Goal: Task Accomplishment & Management: Manage account settings

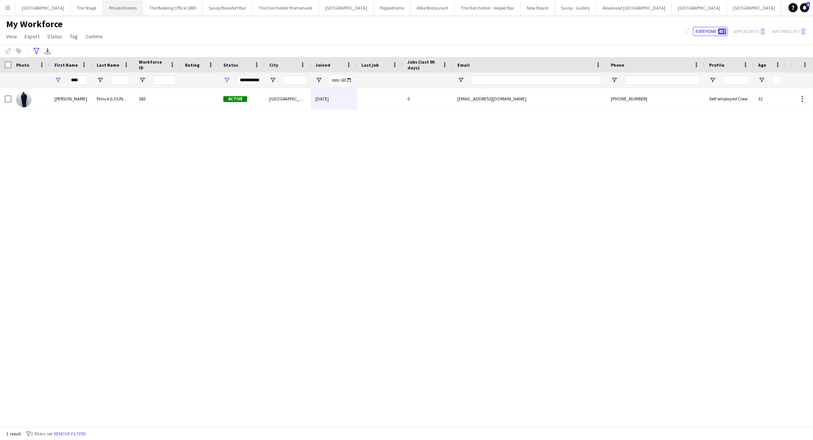
click at [112, 8] on button "Private Events Close" at bounding box center [123, 7] width 40 height 15
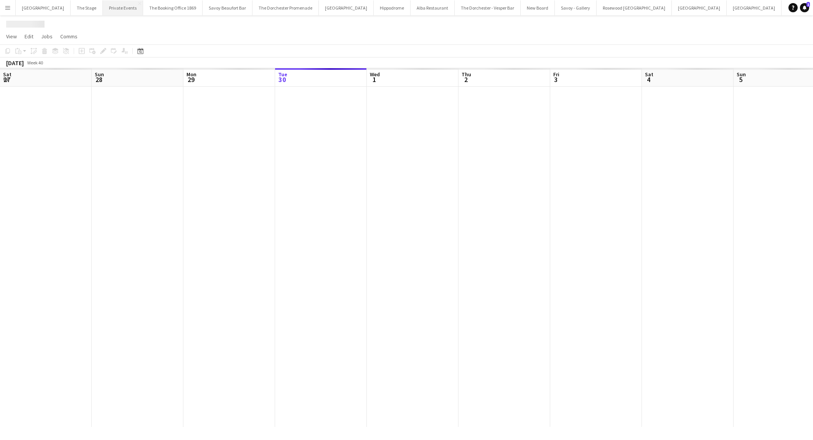
scroll to position [0, 183]
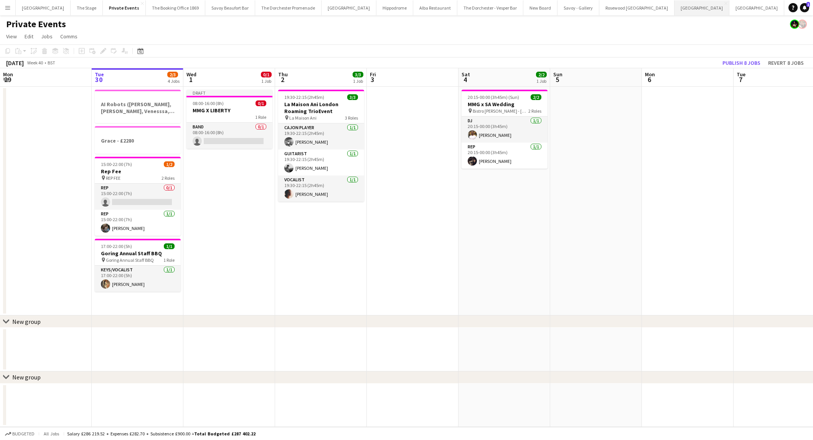
click at [674, 12] on button "Bicester village Close" at bounding box center [701, 7] width 55 height 15
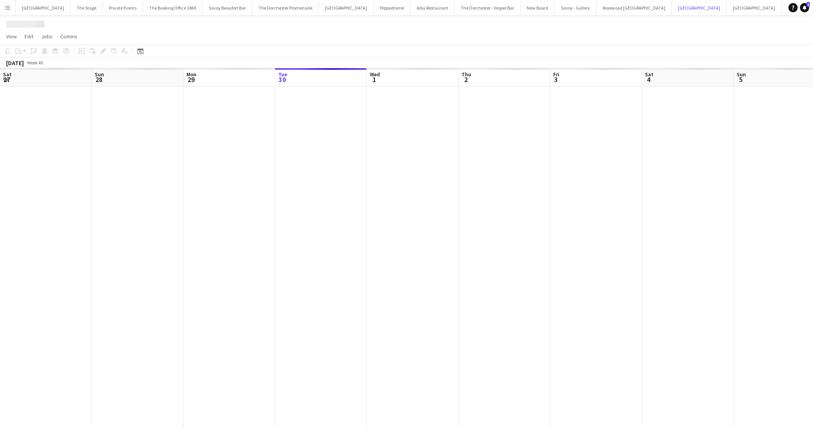
scroll to position [0, 183]
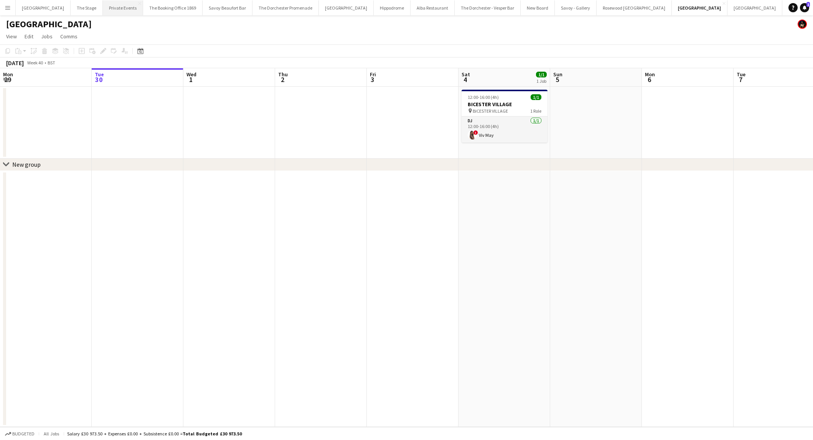
click at [119, 12] on button "Private Events Close" at bounding box center [123, 7] width 40 height 15
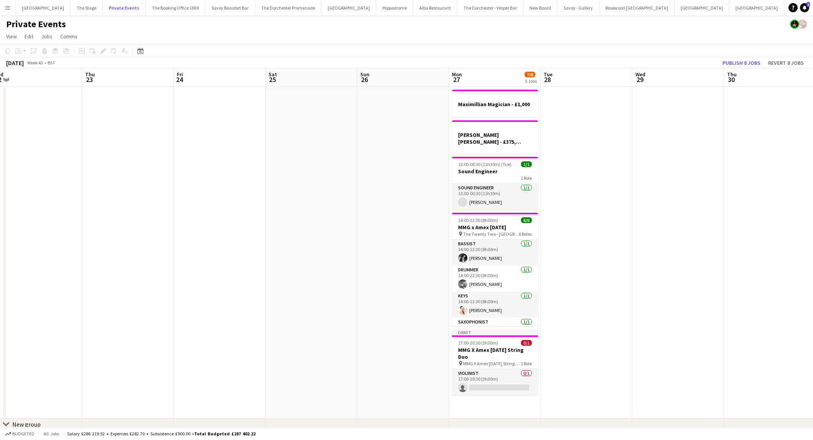
scroll to position [0, 284]
click at [473, 168] on h3 "Sound Engineer" at bounding box center [496, 171] width 86 height 7
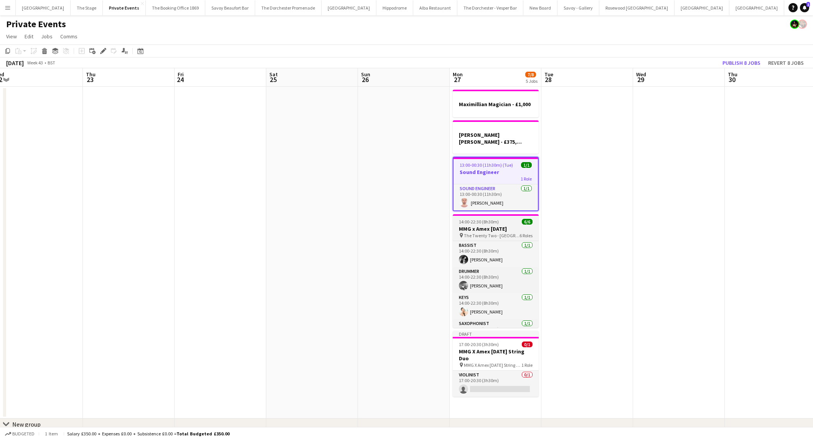
click at [484, 226] on h3 "MMG x Amex [DATE]" at bounding box center [496, 229] width 86 height 7
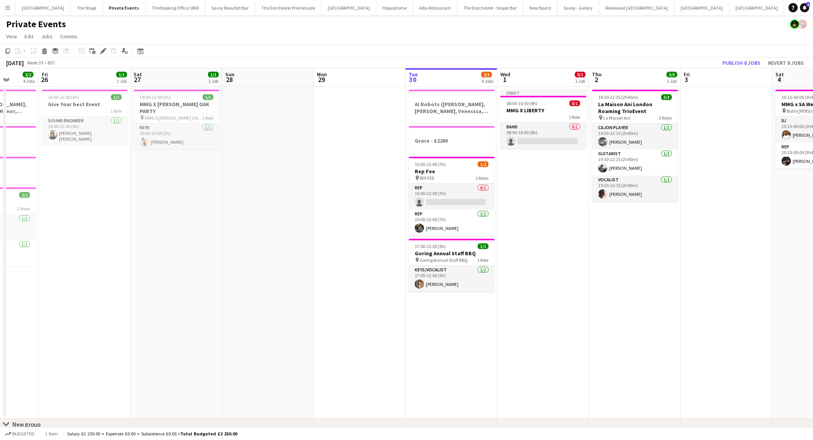
scroll to position [0, 235]
click at [442, 162] on span "15:00-22:00 (7h)" at bounding box center [431, 164] width 31 height 6
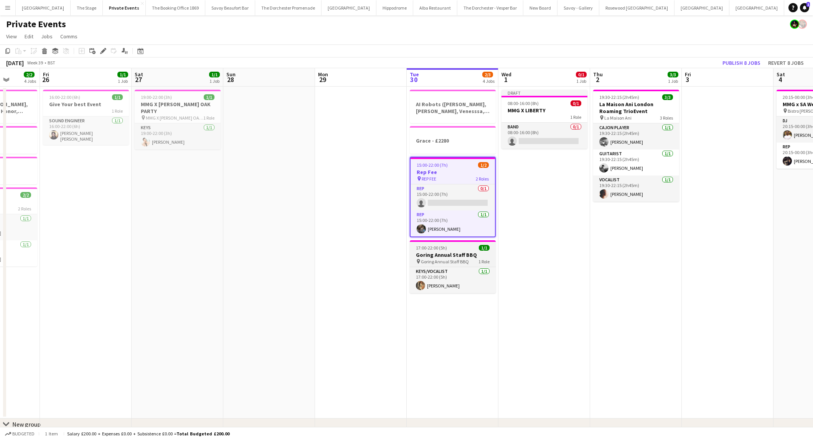
click at [428, 252] on h3 "Goring Annual Staff BBQ" at bounding box center [453, 255] width 86 height 7
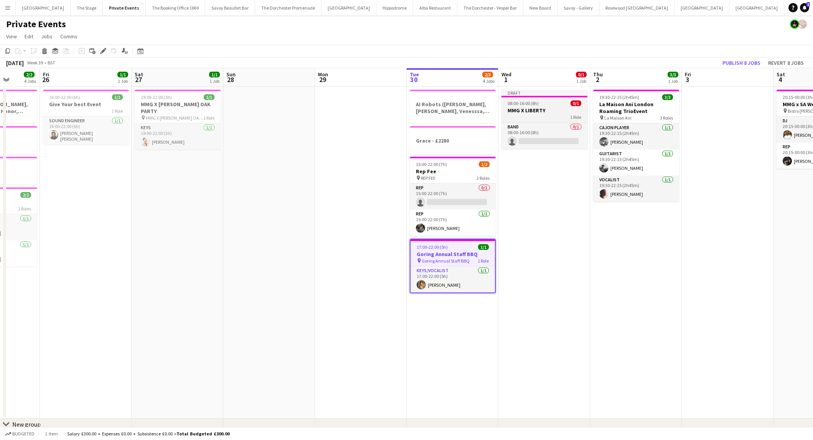
click at [527, 107] on h3 "MMG X LIBERTY" at bounding box center [544, 110] width 86 height 7
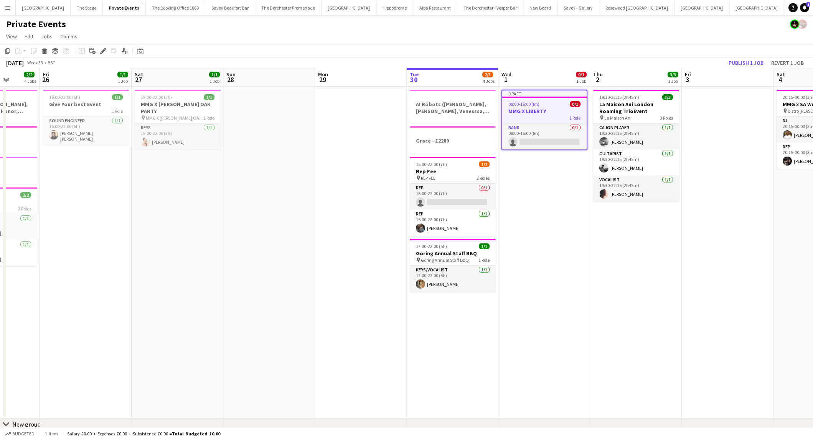
click at [718, 151] on app-date-cell at bounding box center [728, 253] width 92 height 332
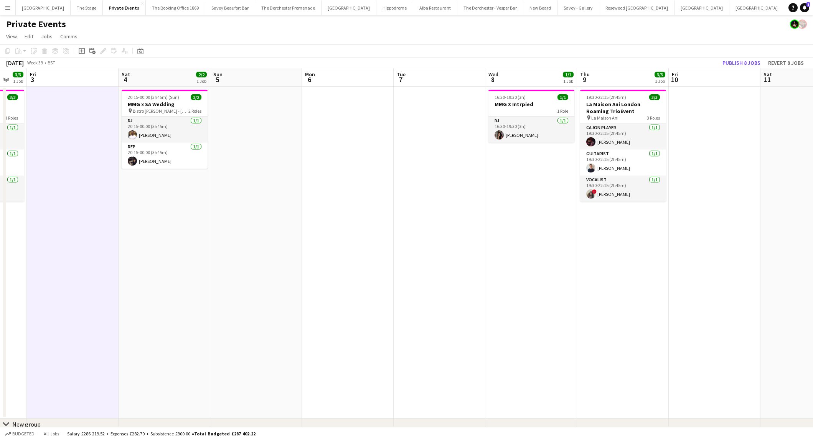
scroll to position [0, 248]
click at [529, 107] on h3 "MMG X Intrpied" at bounding box center [531, 104] width 86 height 7
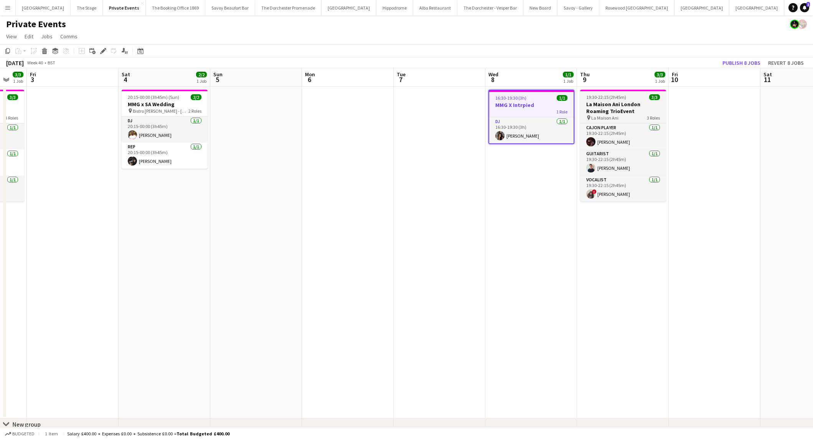
click at [592, 104] on h3 "La Maison Ani London Roaming TrioEvent" at bounding box center [623, 108] width 86 height 14
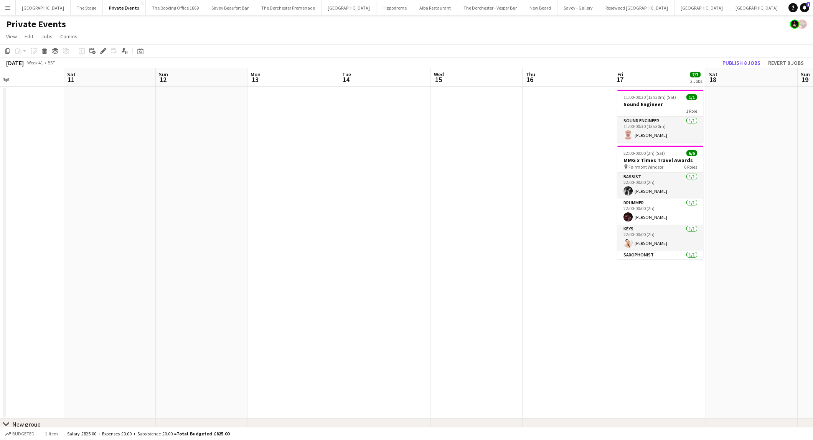
scroll to position [0, 204]
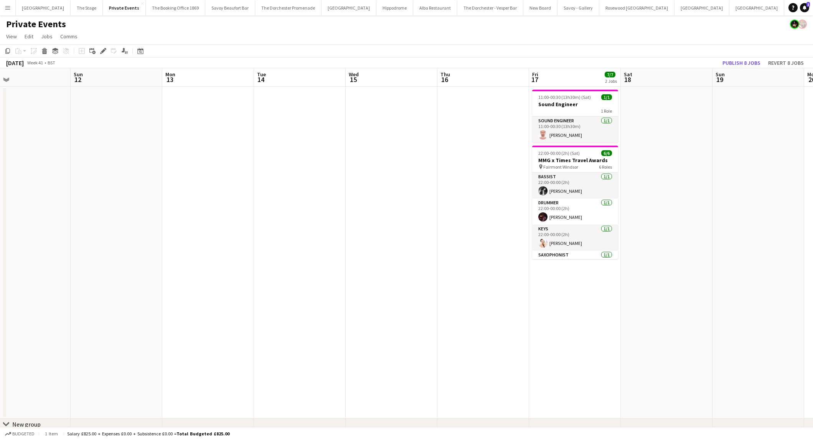
click at [592, 104] on h3 "Sound Engineer" at bounding box center [575, 104] width 86 height 7
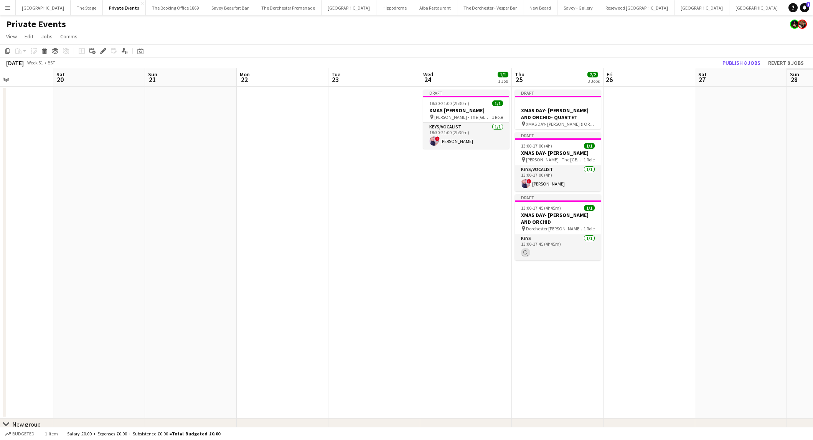
scroll to position [0, 242]
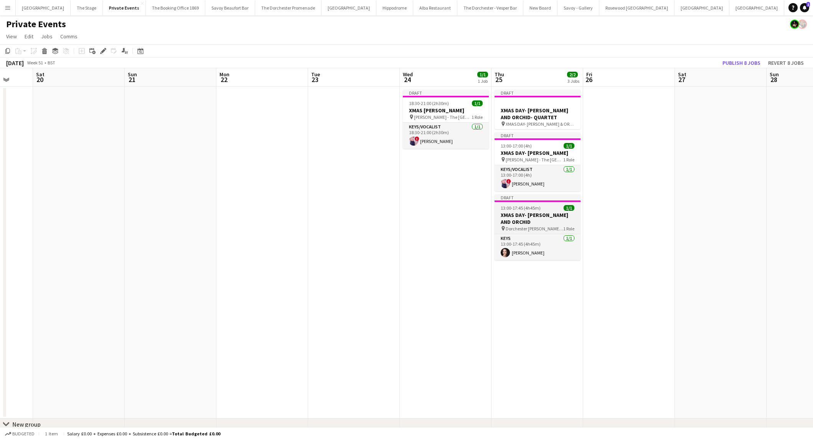
click at [513, 212] on h3 "XMAS DAY- [PERSON_NAME] AND ORCHID" at bounding box center [537, 219] width 86 height 14
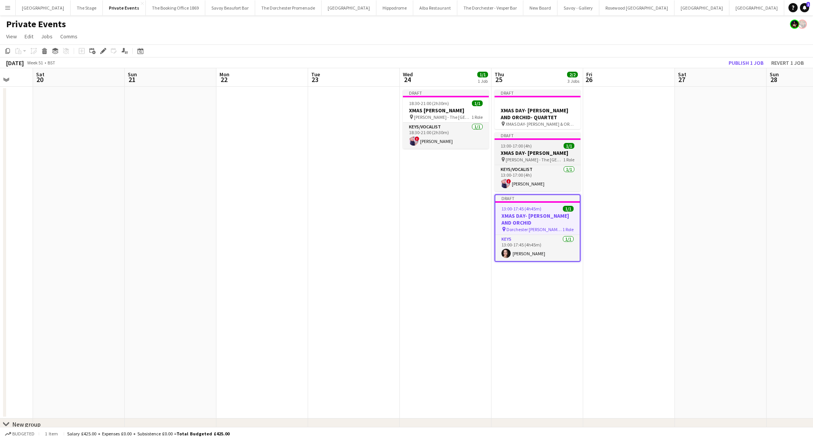
click at [516, 150] on h3 "XMAS DAY- [PERSON_NAME]" at bounding box center [537, 153] width 86 height 7
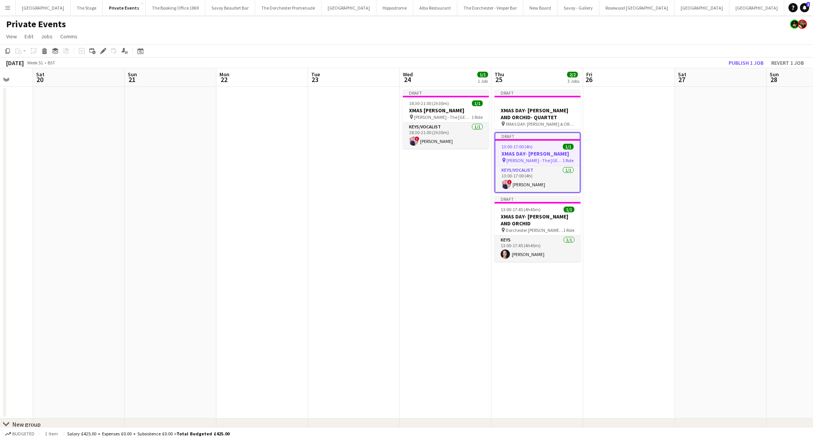
click at [435, 300] on app-date-cell "Draft 18:30-21:00 (2h30m) 1/1 XMAS [PERSON_NAME] pin [PERSON_NAME] - The Dorche…" at bounding box center [446, 253] width 92 height 332
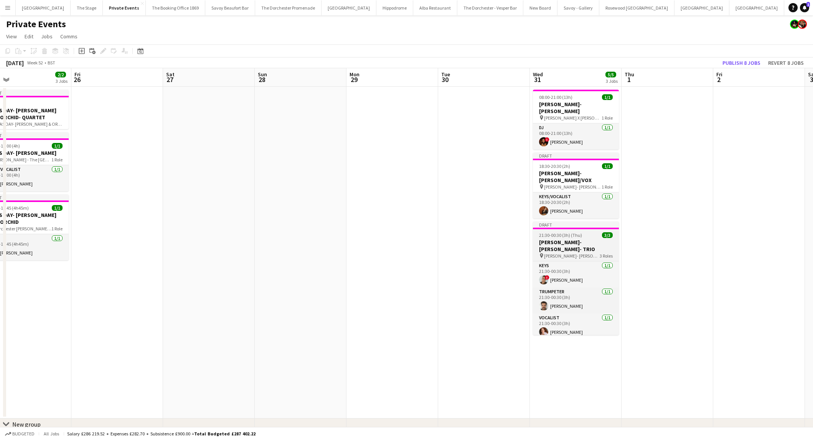
scroll to position [0, 296]
click at [558, 253] on span "[PERSON_NAME]- [PERSON_NAME] - TRIO" at bounding box center [572, 256] width 56 height 6
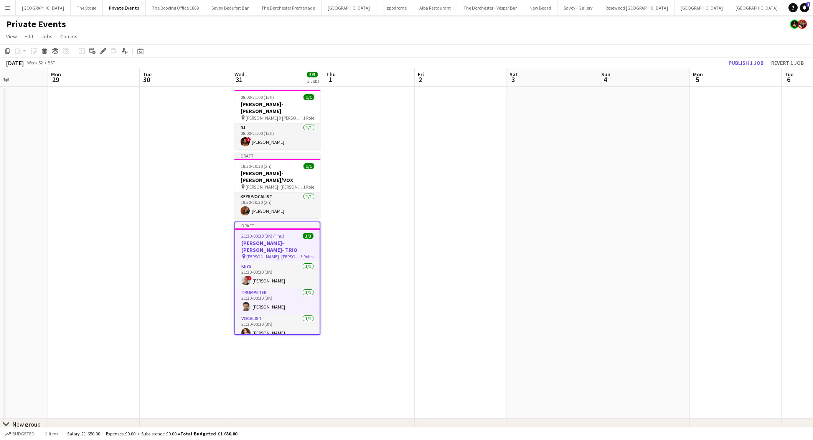
scroll to position [0, 231]
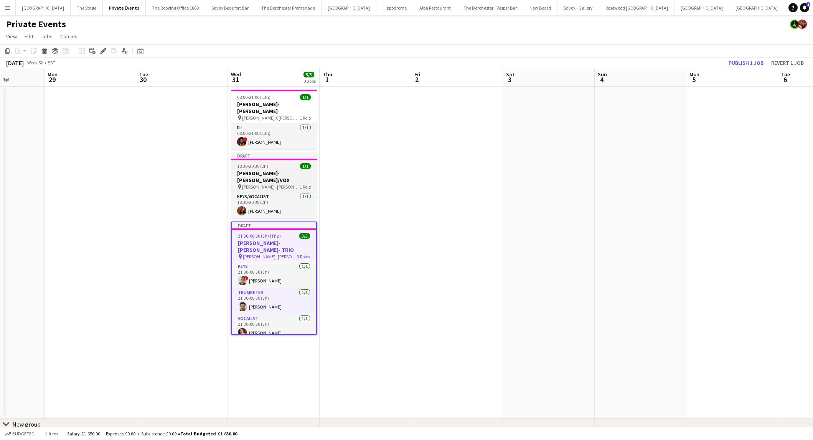
click at [288, 163] on div "18:30-20:30 (2h) 1/1" at bounding box center [274, 166] width 86 height 6
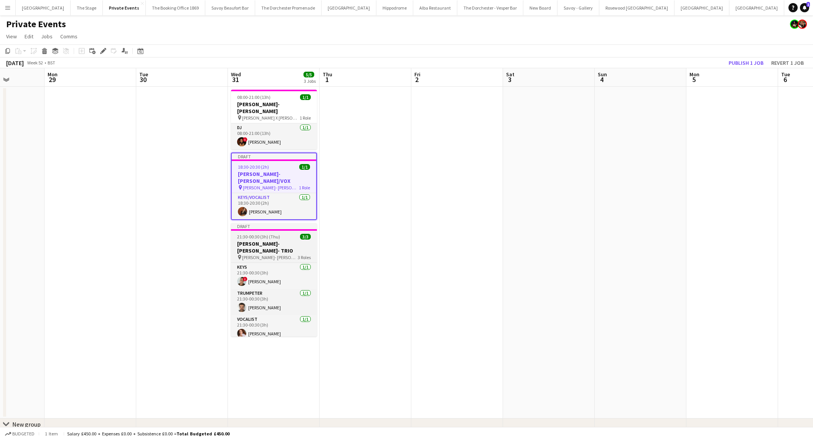
click at [265, 226] on app-job-card "Draft 21:30-00:30 (3h) (Thu) 3/3 [PERSON_NAME]- [PERSON_NAME]- TRIO pin [PERSON…" at bounding box center [274, 280] width 86 height 114
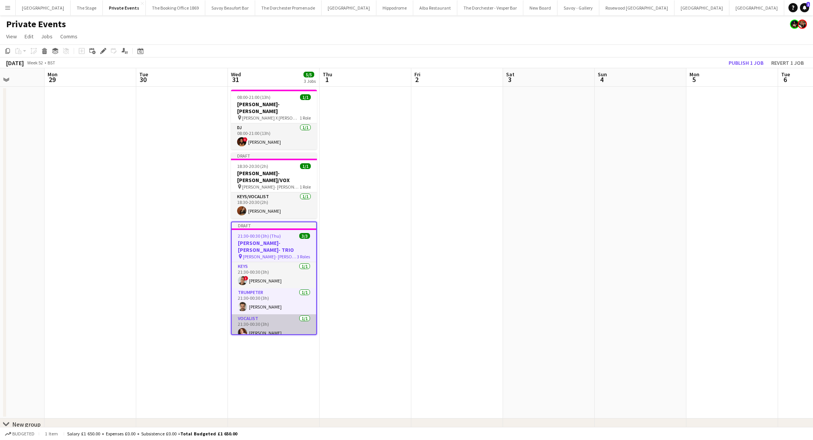
click at [258, 315] on app-card-role "Vocalist [DATE] 21:30-00:30 (3h) [PERSON_NAME]" at bounding box center [274, 328] width 84 height 26
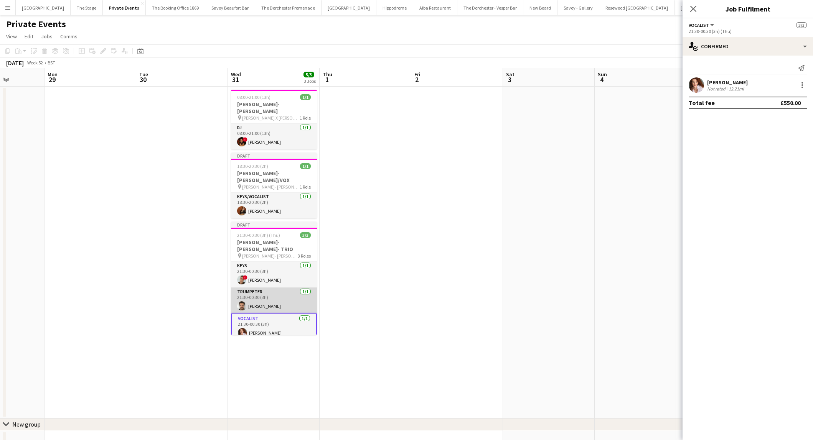
scroll to position [0, 231]
click at [260, 288] on app-card-role "Trumpeter [DATE] 21:30-00:30 (3h) [PERSON_NAME]" at bounding box center [274, 301] width 86 height 26
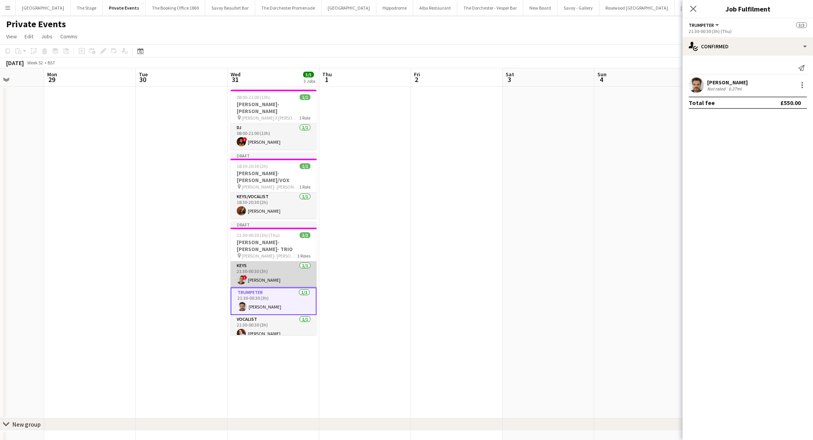
click at [260, 262] on app-card-role "Keys [DATE] 21:30-00:30 (3h) ! [PERSON_NAME]" at bounding box center [274, 275] width 86 height 26
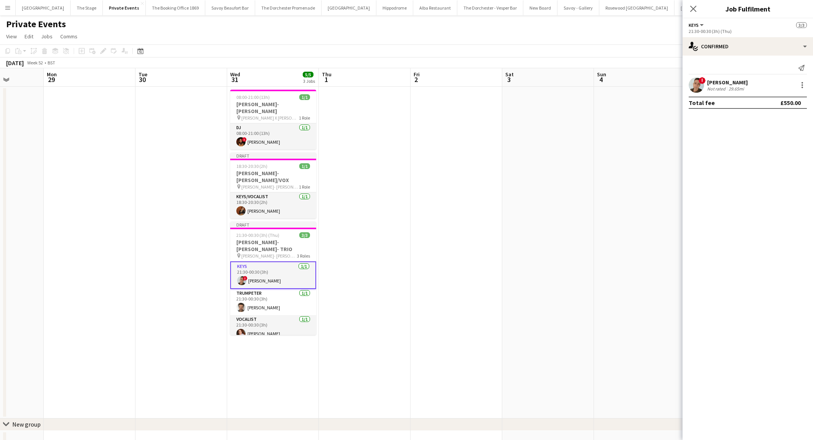
click at [409, 209] on app-date-cell at bounding box center [365, 253] width 92 height 332
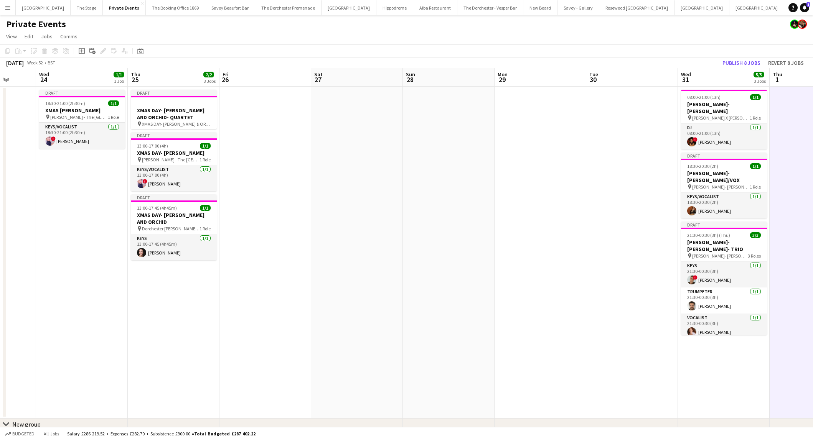
scroll to position [0, 166]
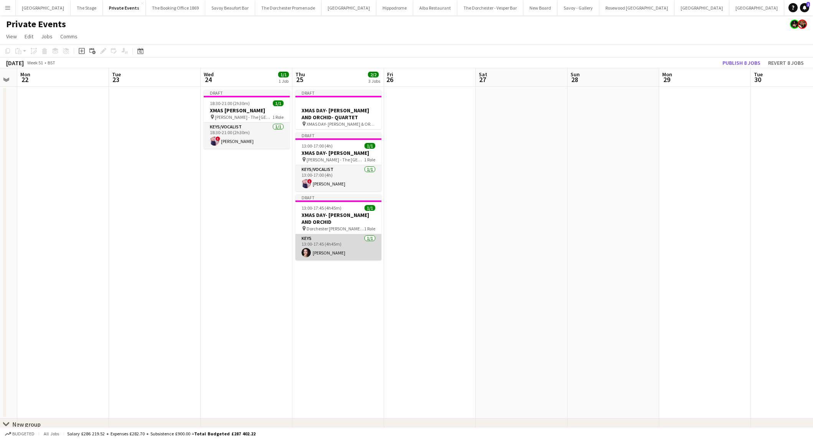
click at [369, 256] on app-card-role "Keys [DATE] 13:00-17:45 (4h45m) [PERSON_NAME]" at bounding box center [338, 247] width 86 height 26
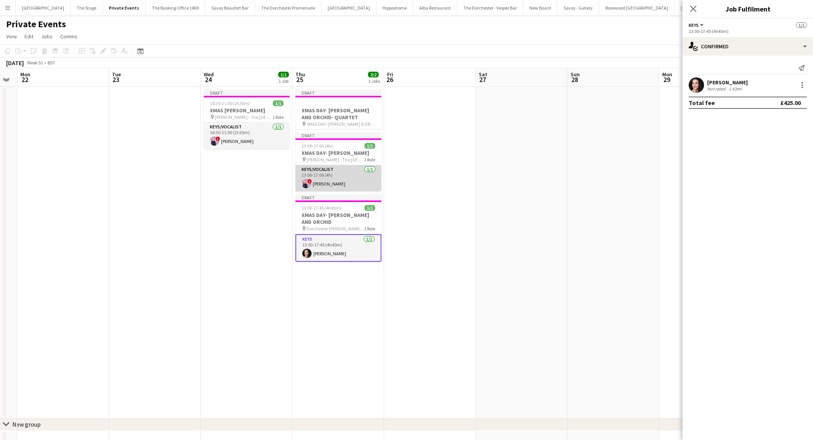
click at [352, 182] on app-card-role "Keys/Vocalist [DATE] 13:00-17:00 (4h) ! [PERSON_NAME]" at bounding box center [338, 178] width 86 height 26
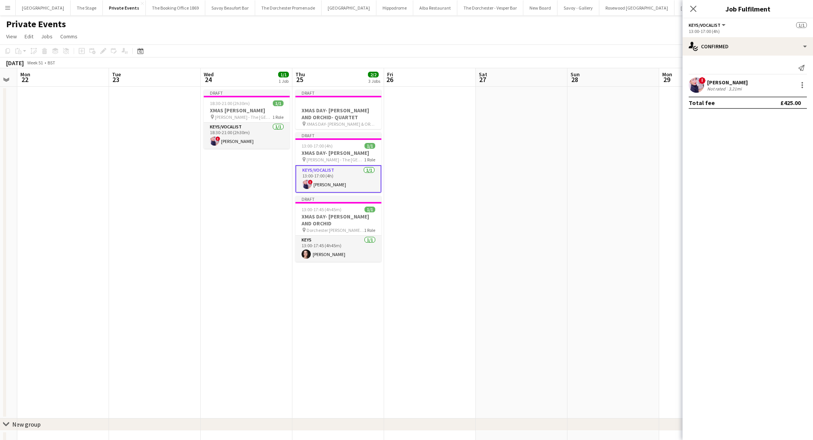
click at [325, 347] on app-date-cell "Draft XMAS DAY- [PERSON_NAME] AND ORCHID- QUARTET pin XMAS DAY- [PERSON_NAME] &…" at bounding box center [338, 253] width 92 height 332
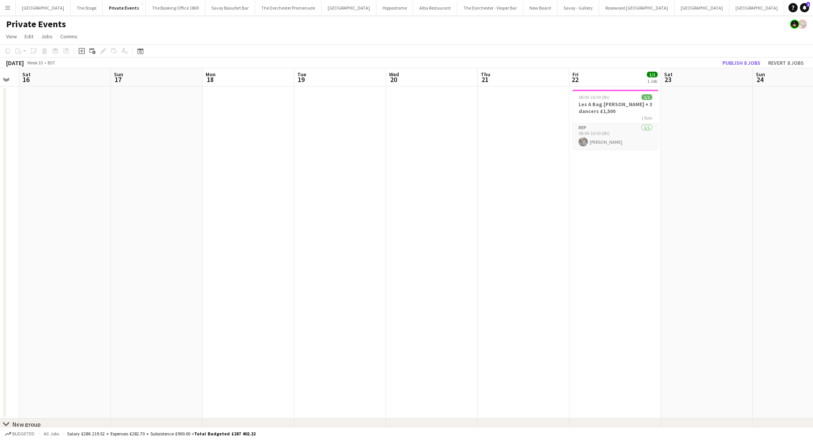
scroll to position [0, 311]
